Goal: Task Accomplishment & Management: Use online tool/utility

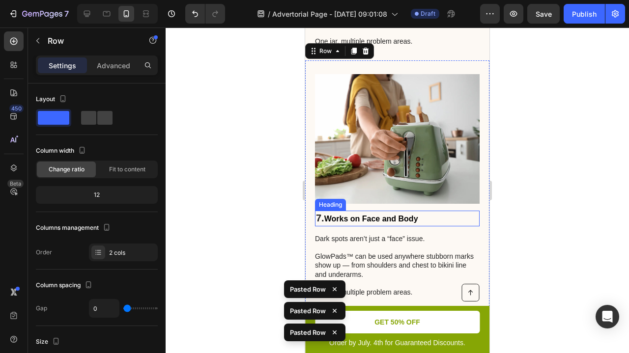
scroll to position [3520, 0]
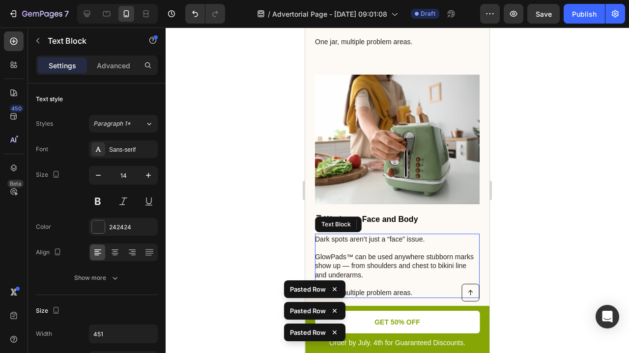
click at [454, 261] on p "GlowPads™ can be used anywhere stubborn marks show up — from shoulders and ches…" at bounding box center [397, 271] width 164 height 36
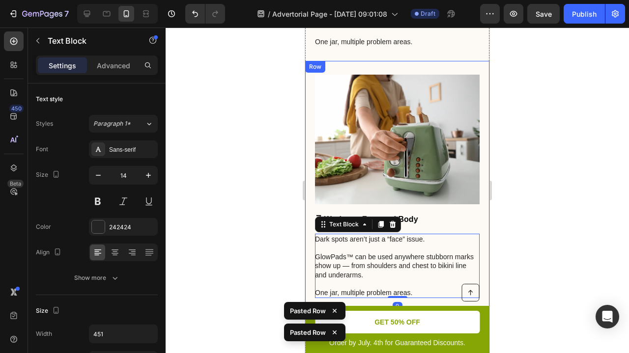
click at [463, 280] on div "7. Works on Face and Body Heading Dark spots aren’t just a “face” issue. GlowPa…" at bounding box center [397, 186] width 184 height 251
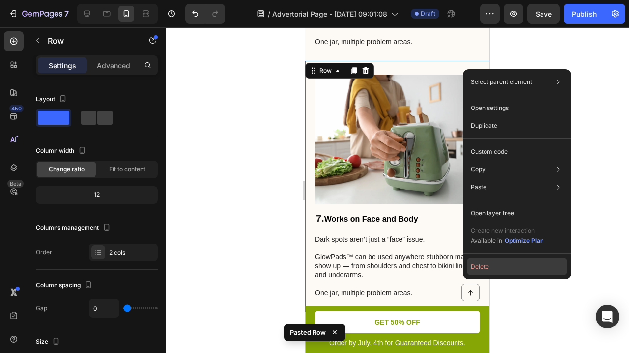
click at [503, 264] on button "Delete" at bounding box center [517, 267] width 100 height 18
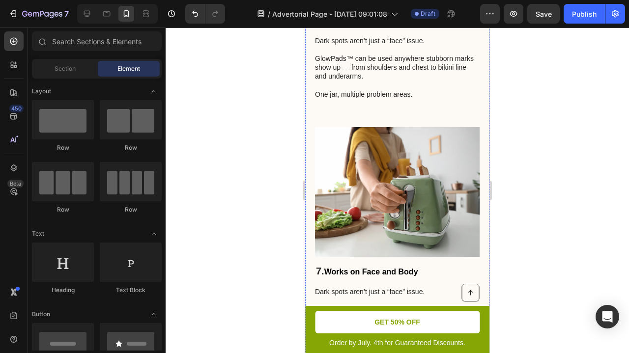
scroll to position [3076, 0]
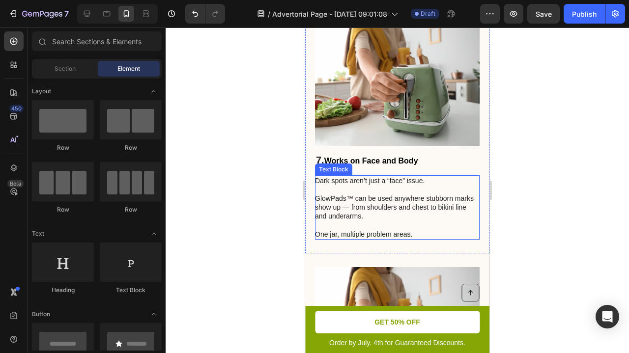
click at [382, 176] on p "Dark spots aren’t just a “face” issue." at bounding box center [397, 185] width 164 height 18
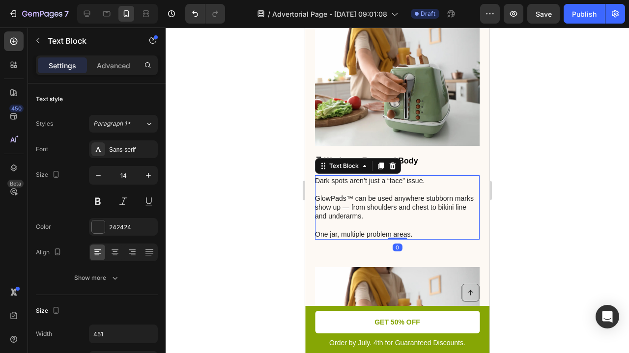
click at [382, 176] on p "Dark spots aren’t just a “face” issue." at bounding box center [397, 185] width 164 height 18
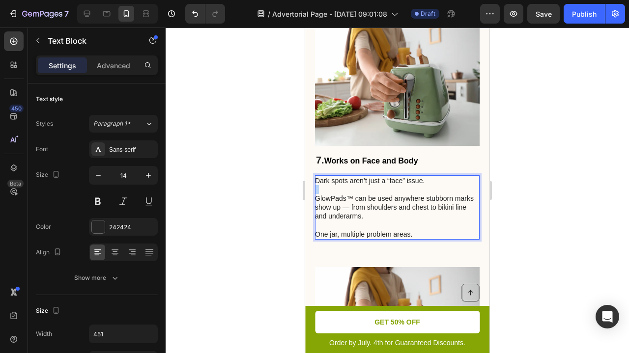
click at [382, 176] on p "Dark spots aren’t just a “face” issue." at bounding box center [397, 185] width 164 height 18
click at [404, 215] on div "Dark spots aren’t just a “face” issue. GlowPads™ can be used anywhere stubborn …" at bounding box center [397, 208] width 165 height 64
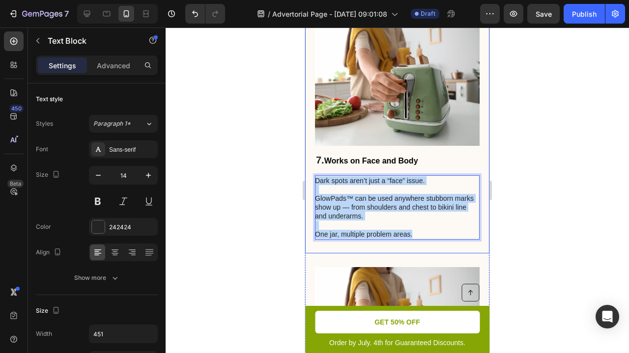
drag, startPoint x: 424, startPoint y: 213, endPoint x: 295, endPoint y: 141, distance: 147.3
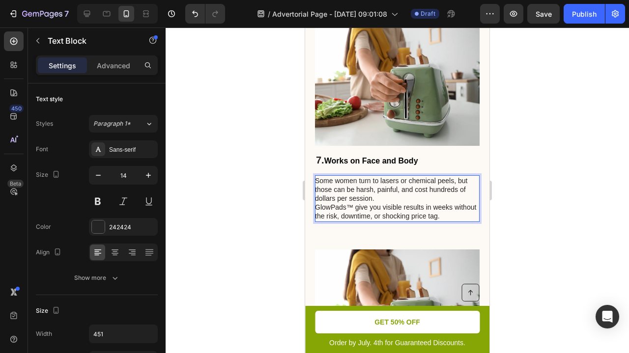
click at [388, 176] on p "Some women turn to lasers or chemical peels, but those can be harsh, painful, a…" at bounding box center [397, 189] width 164 height 27
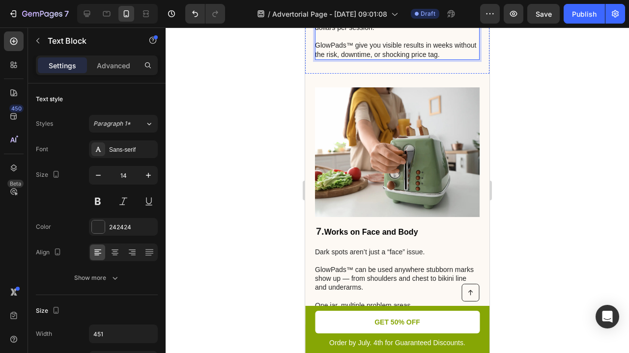
scroll to position [3324, 0]
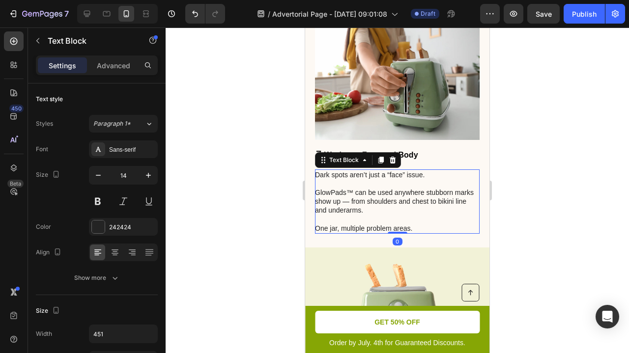
click at [383, 171] on p "Dark spots aren’t just a “face” issue." at bounding box center [397, 180] width 164 height 18
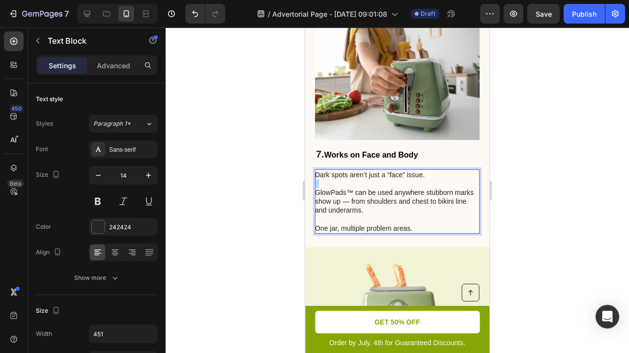
click at [383, 171] on p "Dark spots aren’t just a “face” issue." at bounding box center [397, 180] width 164 height 18
click at [420, 195] on p "GlowPads™ can be used anywhere stubborn marks show up — from shoulders and ches…" at bounding box center [397, 206] width 164 height 36
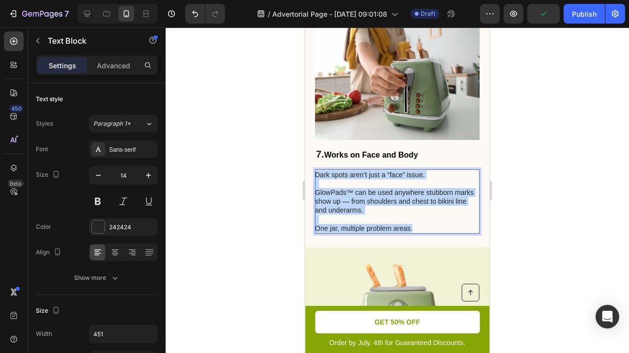
drag, startPoint x: 420, startPoint y: 205, endPoint x: 300, endPoint y: 136, distance: 138.5
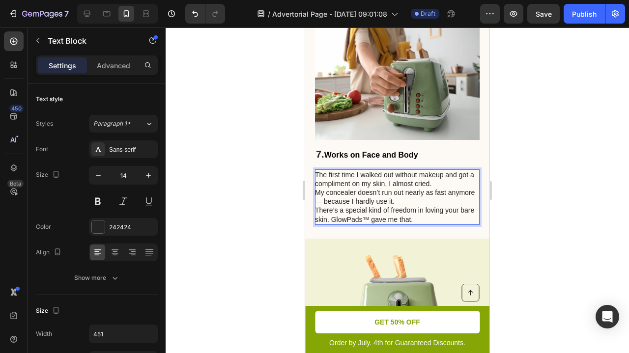
click at [432, 171] on p "The first time I walked out without makeup and got a compliment on my skin, I a…" at bounding box center [397, 180] width 164 height 18
click at [431, 188] on p "My concealer doesn’t run out nearly as fast anymore — because I hardly use it." at bounding box center [397, 197] width 164 height 18
click at [434, 171] on p "The first time I walked out without makeup and got a compliment on my skin, I a…" at bounding box center [397, 180] width 164 height 18
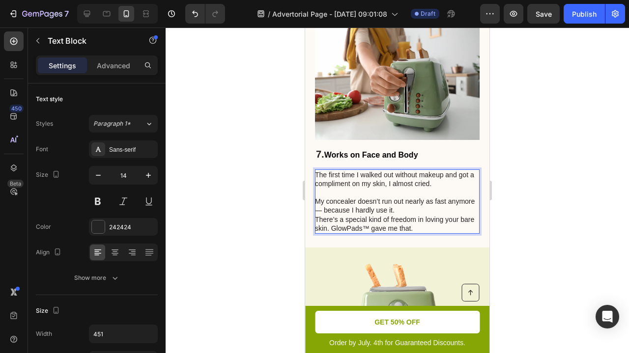
click at [437, 197] on p "My concealer doesn’t run out nearly as fast anymore — because I hardly use it." at bounding box center [397, 206] width 164 height 18
click at [429, 197] on p "My concealer doesn’t run out nearly as fast anymore — because I hardly use it." at bounding box center [397, 206] width 164 height 18
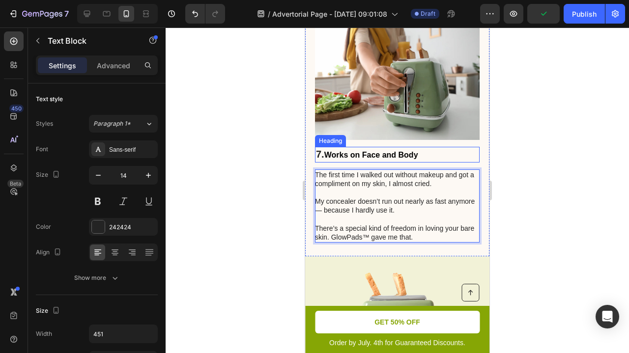
click at [358, 147] on h2 "7. Works on Face and Body" at bounding box center [397, 155] width 165 height 16
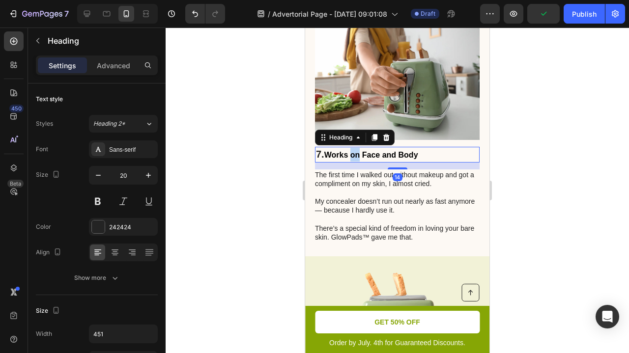
click at [358, 147] on h2 "7. Works on Face and Body" at bounding box center [397, 155] width 165 height 16
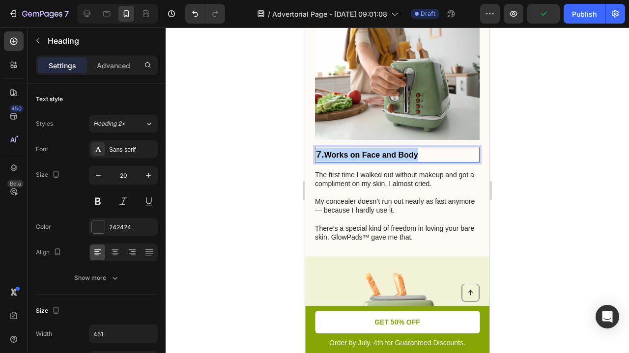
click at [358, 148] on p "7. Works on Face and Body" at bounding box center [397, 155] width 163 height 14
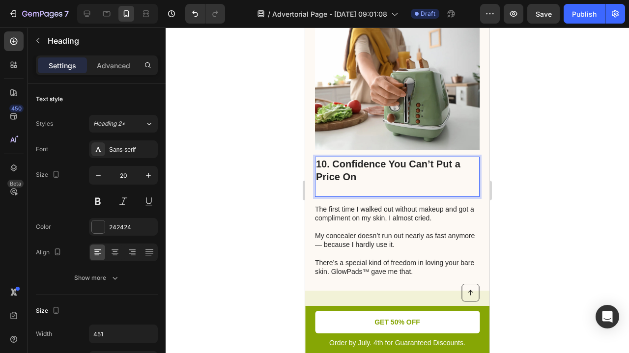
scroll to position [3299, 0]
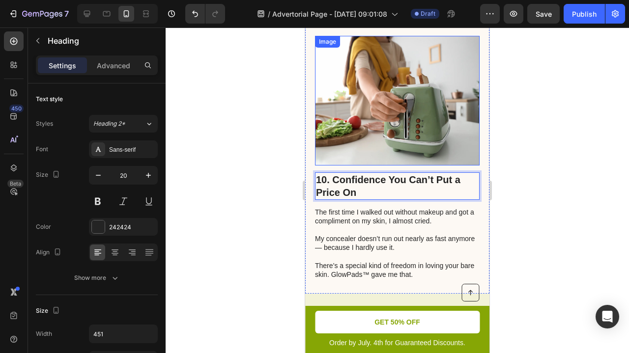
click at [317, 126] on img at bounding box center [397, 101] width 165 height 130
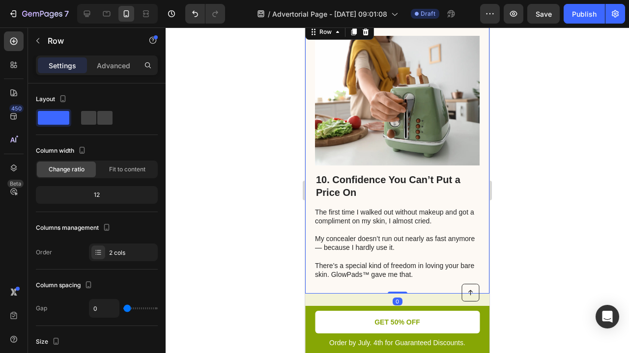
click at [309, 124] on div "10. Confidence You Can’t Put a Price On Heading The first time I walked out wit…" at bounding box center [397, 158] width 184 height 272
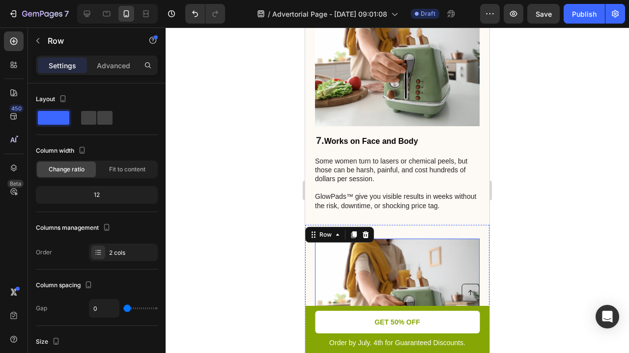
scroll to position [3086, 0]
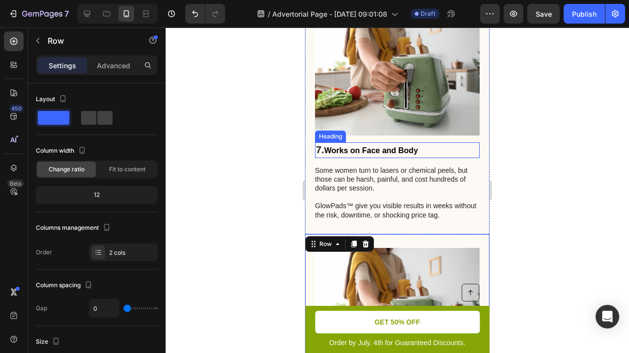
click at [389, 147] on span "Works on Face and Body" at bounding box center [371, 151] width 94 height 8
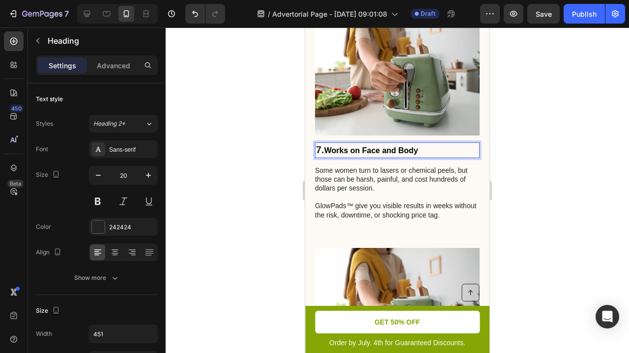
click at [389, 147] on span "Works on Face and Body" at bounding box center [371, 151] width 94 height 8
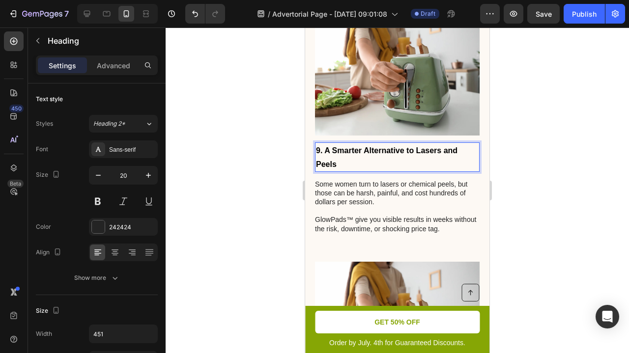
click at [512, 149] on div at bounding box center [398, 191] width 464 height 326
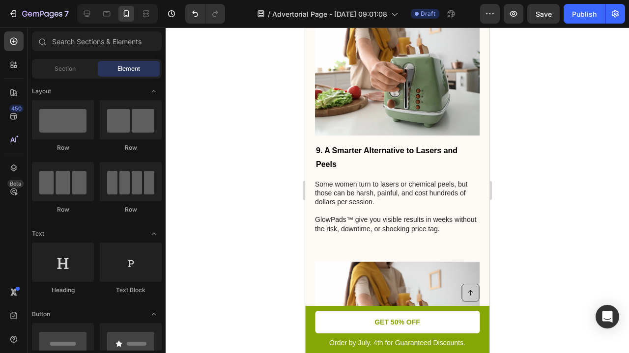
click at [499, 137] on div at bounding box center [398, 191] width 464 height 326
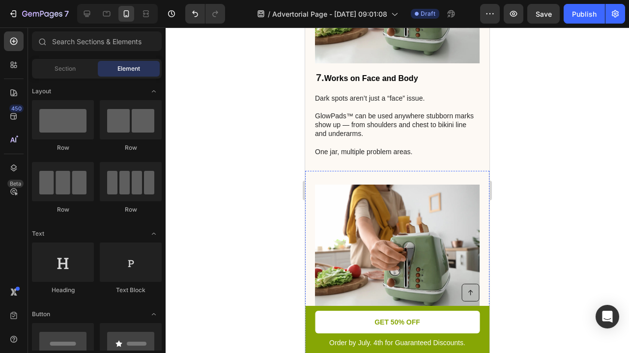
scroll to position [2908, 0]
